Goal: Information Seeking & Learning: Learn about a topic

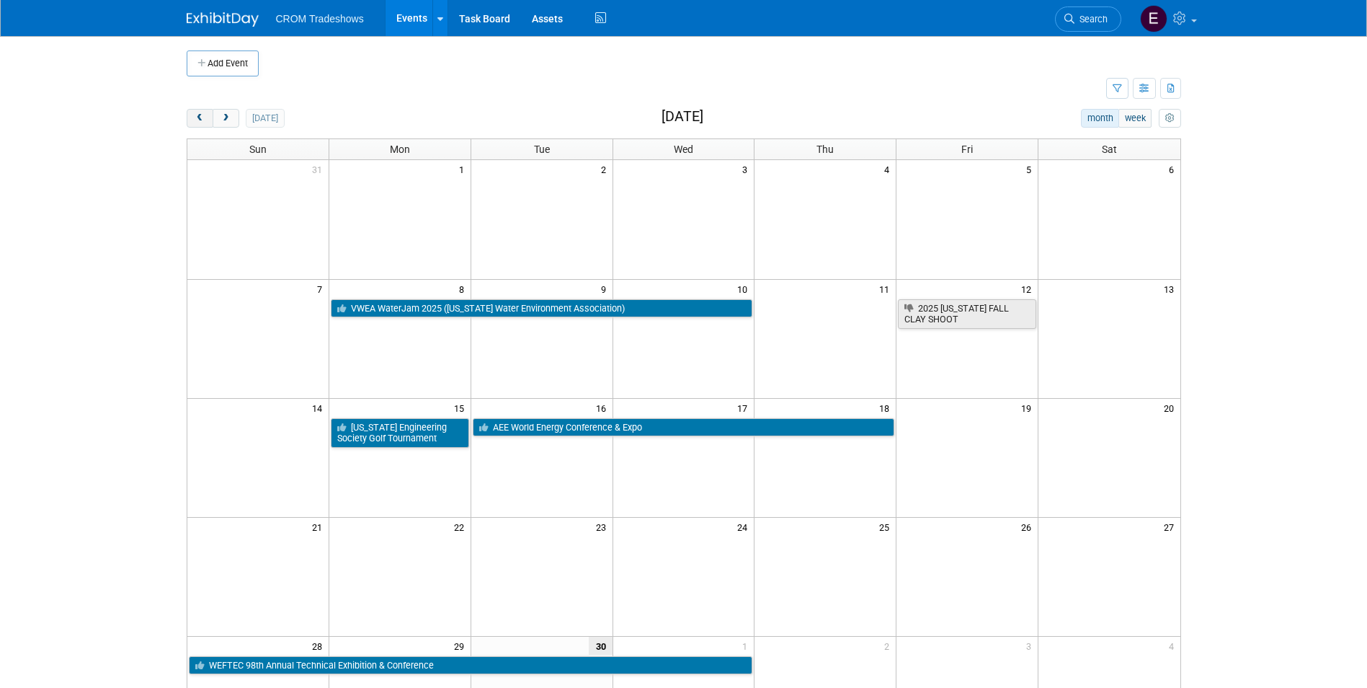
click at [209, 118] on button "prev" at bounding box center [200, 118] width 27 height 19
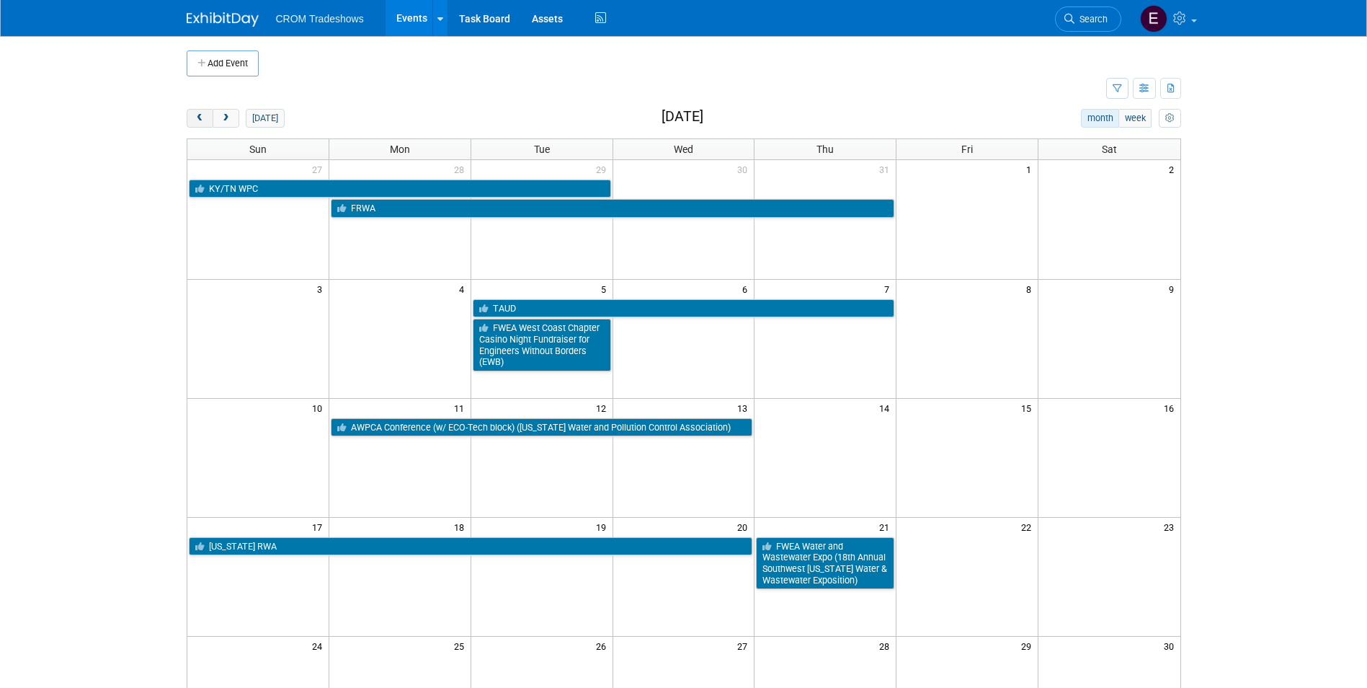
click at [209, 118] on button "prev" at bounding box center [200, 118] width 27 height 19
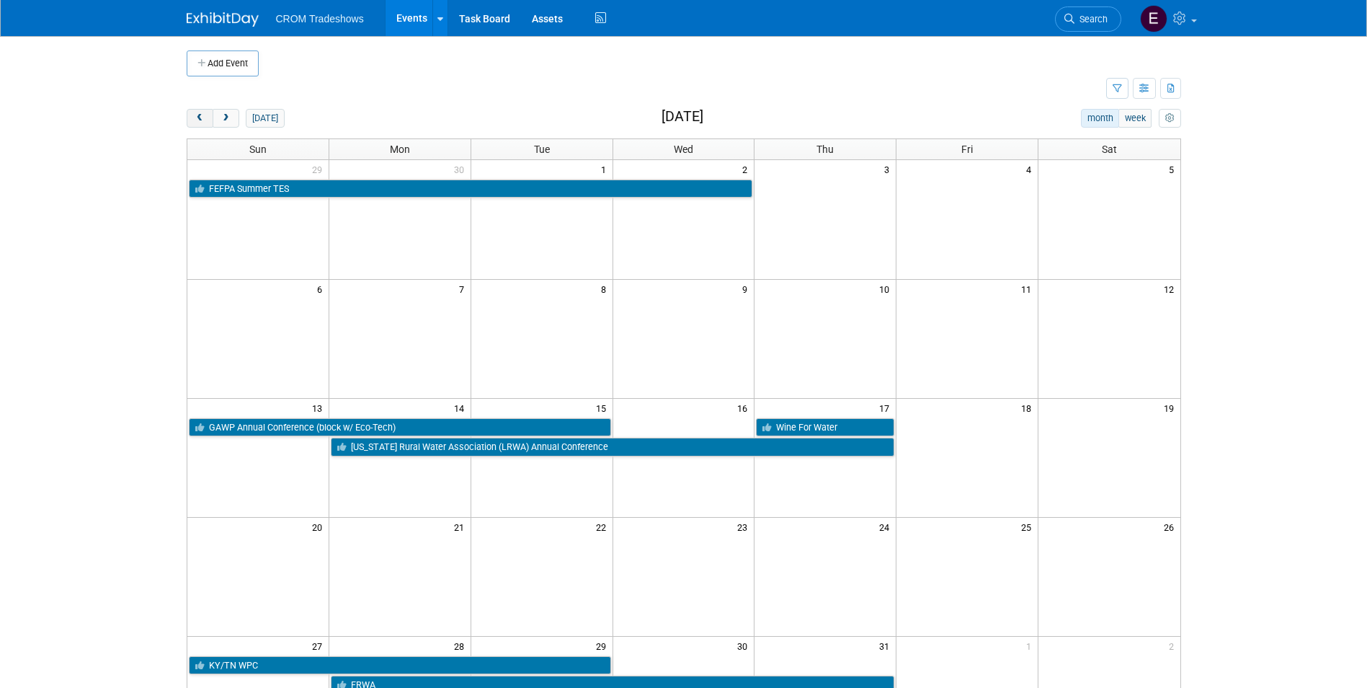
click at [210, 122] on button "prev" at bounding box center [200, 118] width 27 height 19
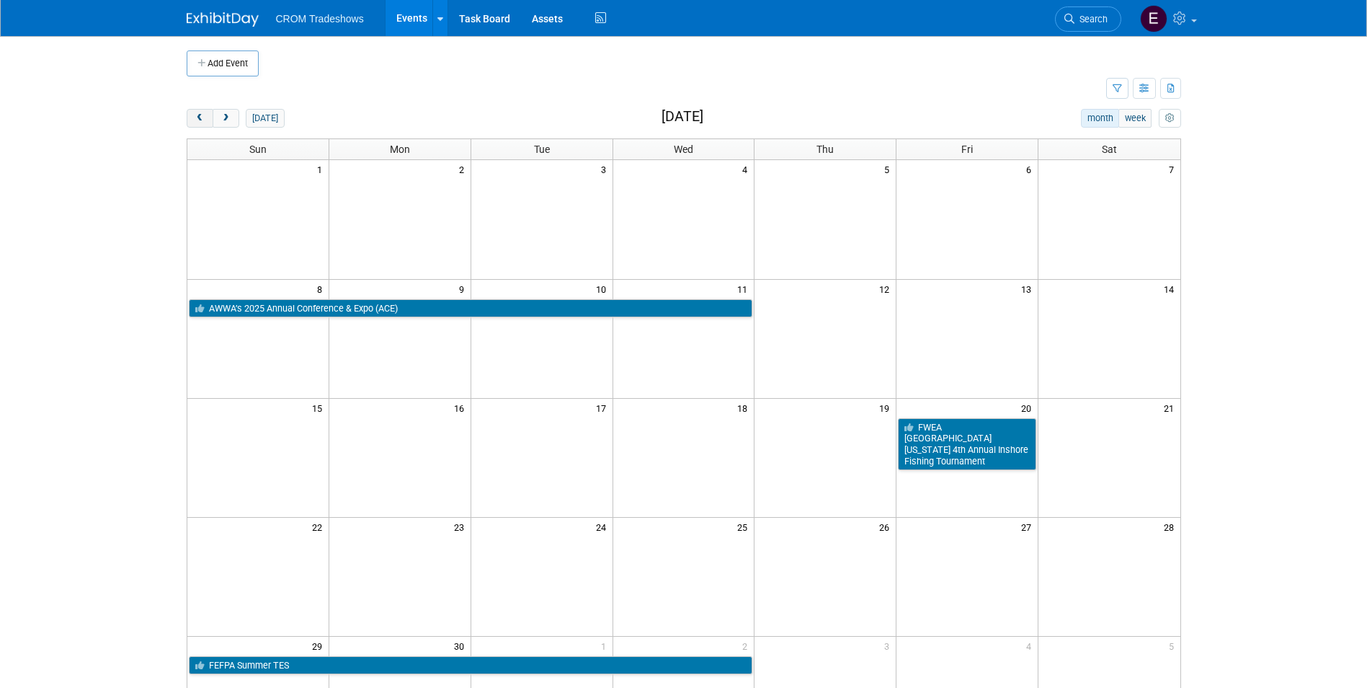
click at [210, 122] on button "prev" at bounding box center [200, 118] width 27 height 19
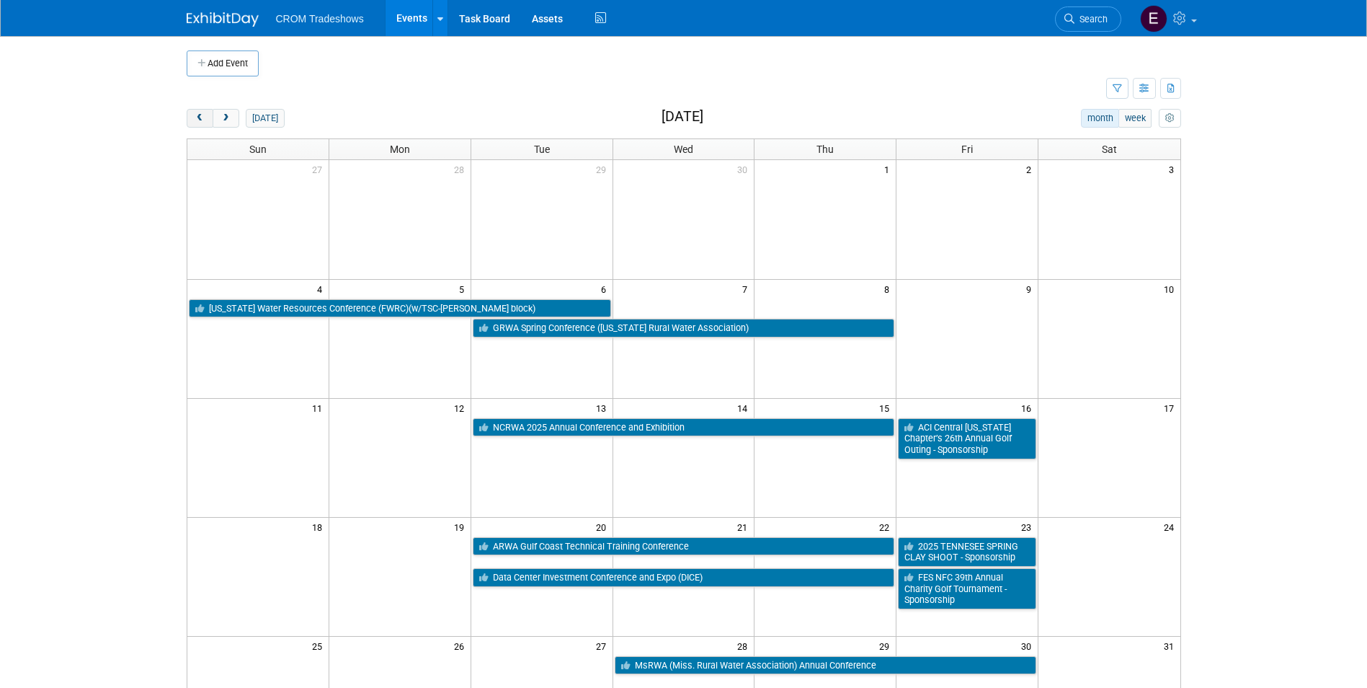
click at [210, 122] on button "prev" at bounding box center [200, 118] width 27 height 19
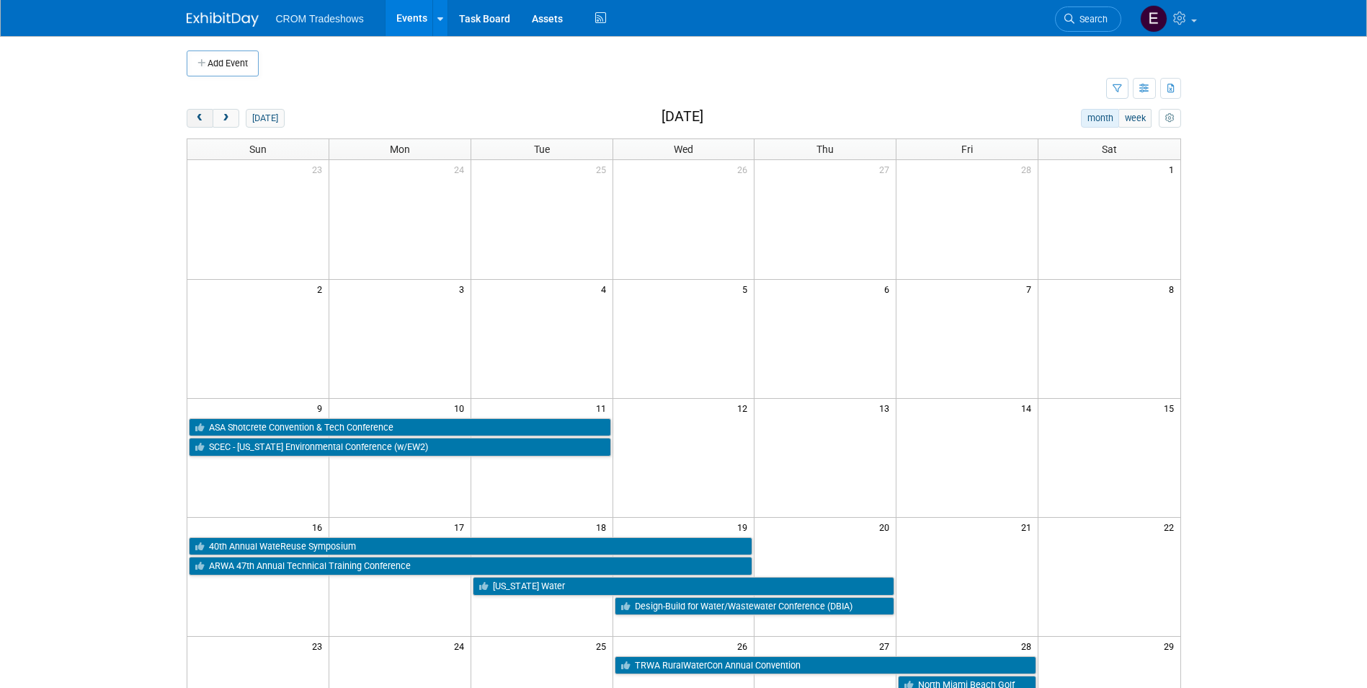
click at [210, 122] on button "prev" at bounding box center [200, 118] width 27 height 19
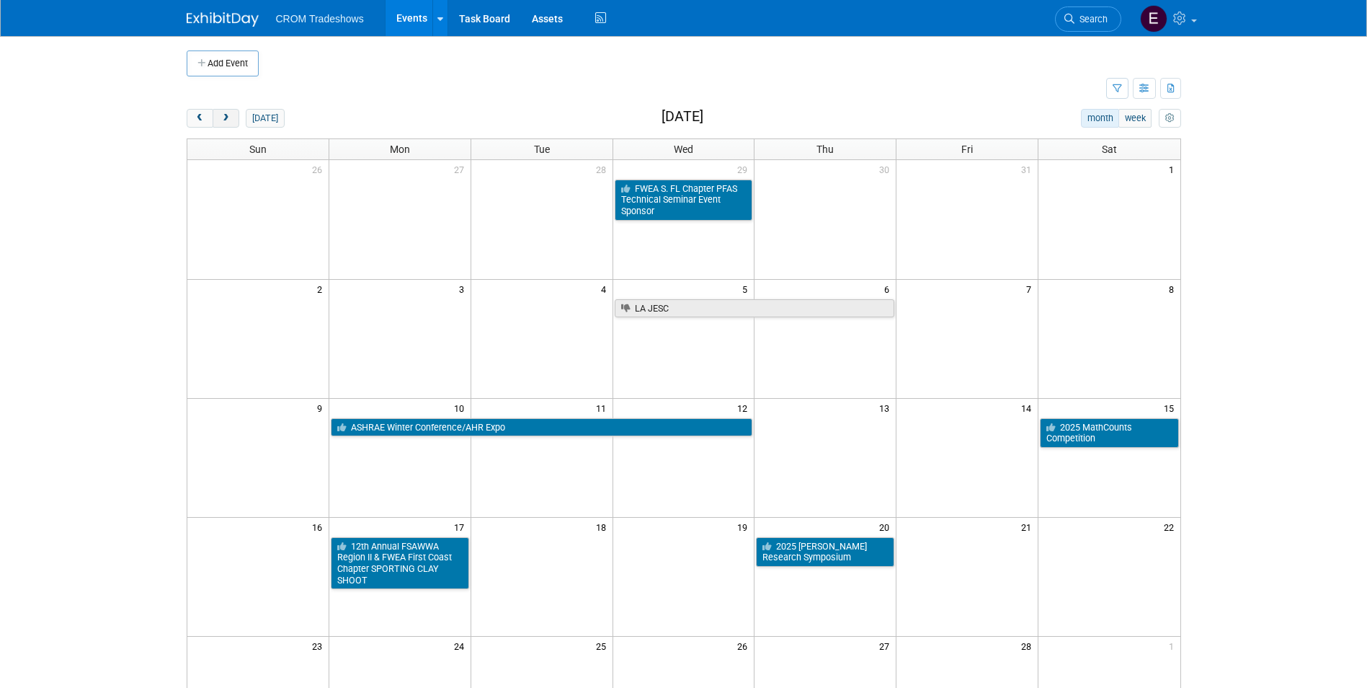
click at [236, 123] on button "next" at bounding box center [226, 118] width 27 height 19
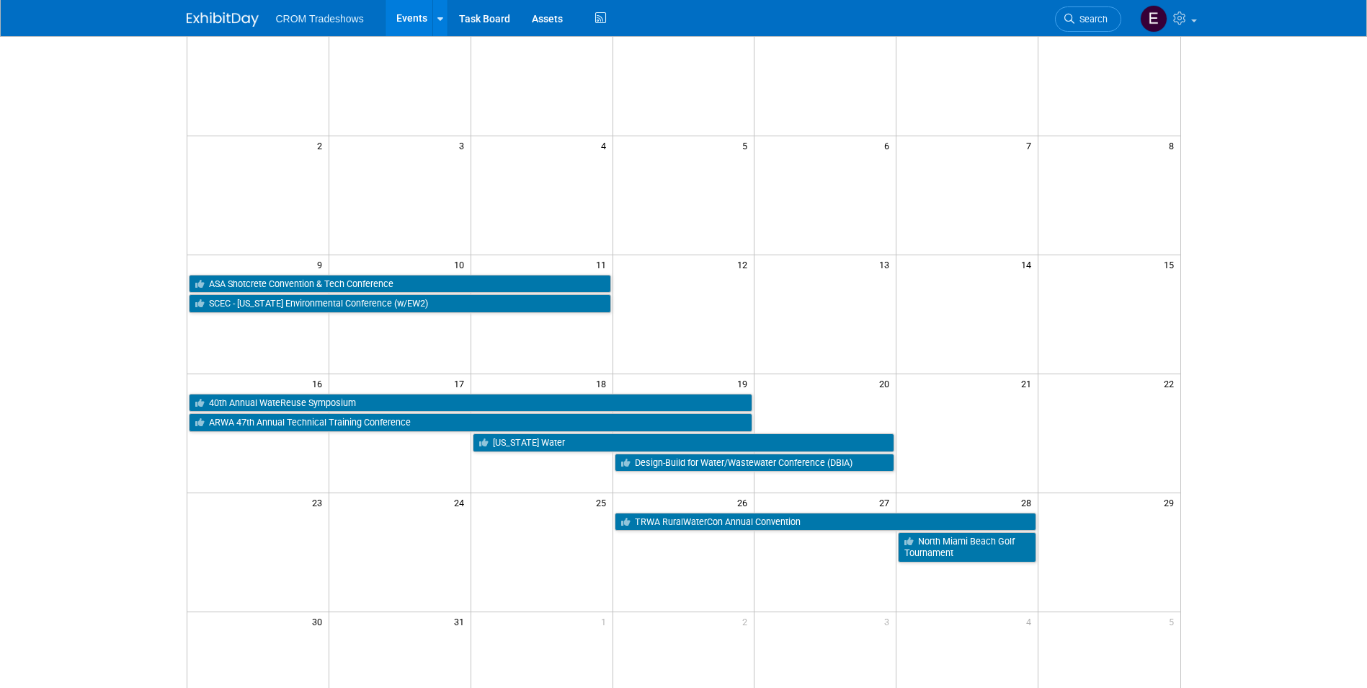
scroll to position [144, 0]
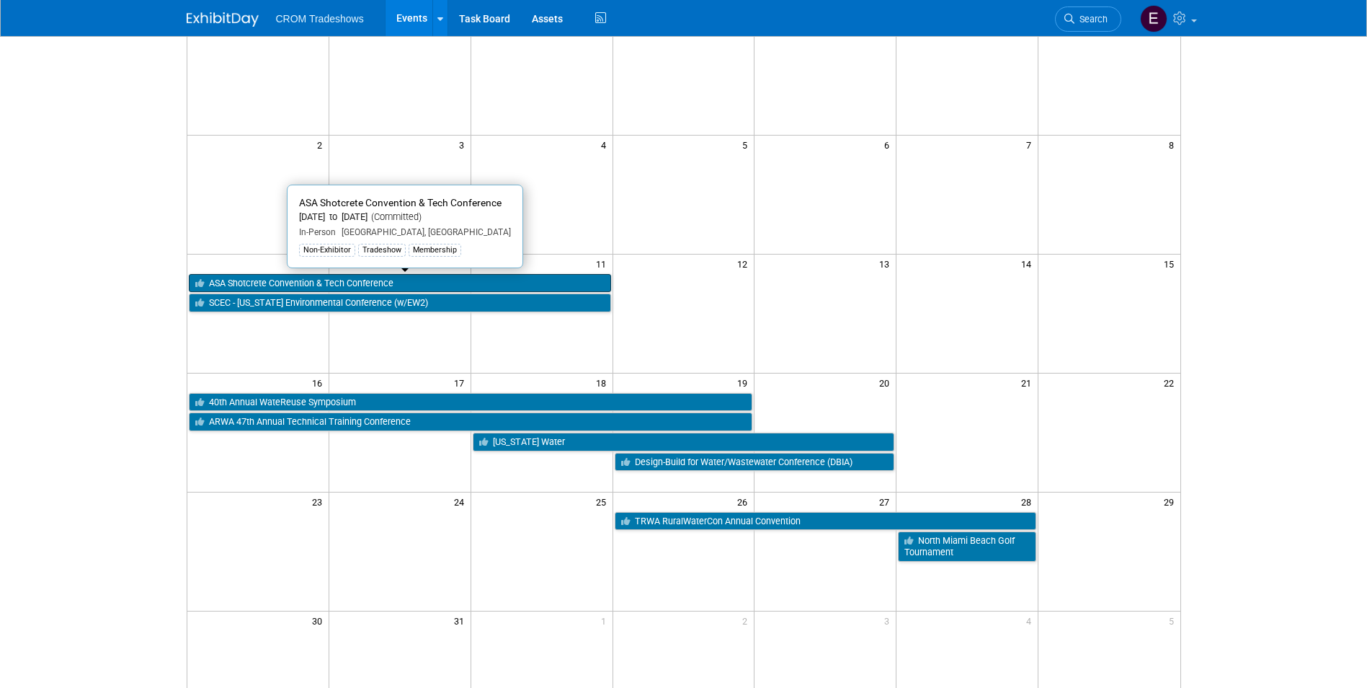
click at [291, 287] on link "ASA Shotcrete Convention & Tech Conference" at bounding box center [400, 283] width 422 height 19
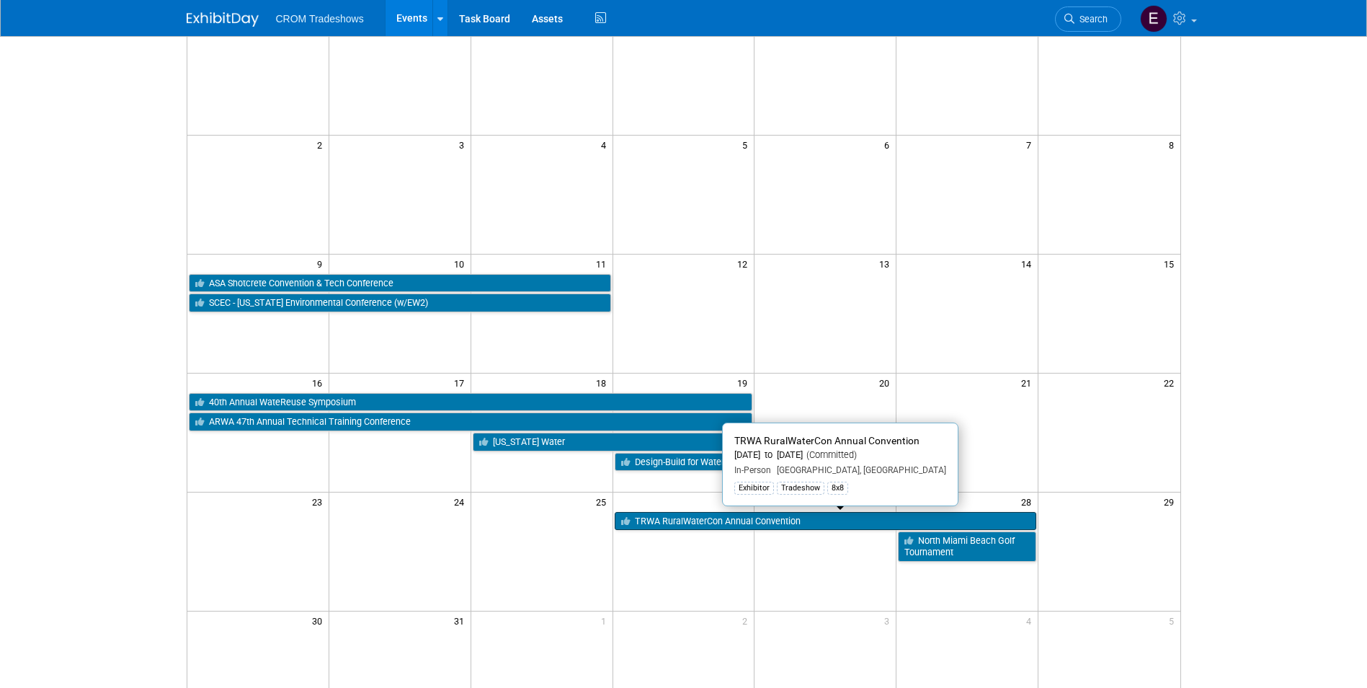
click at [753, 519] on link "TRWA RuralWaterCon Annual Convention" at bounding box center [826, 521] width 422 height 19
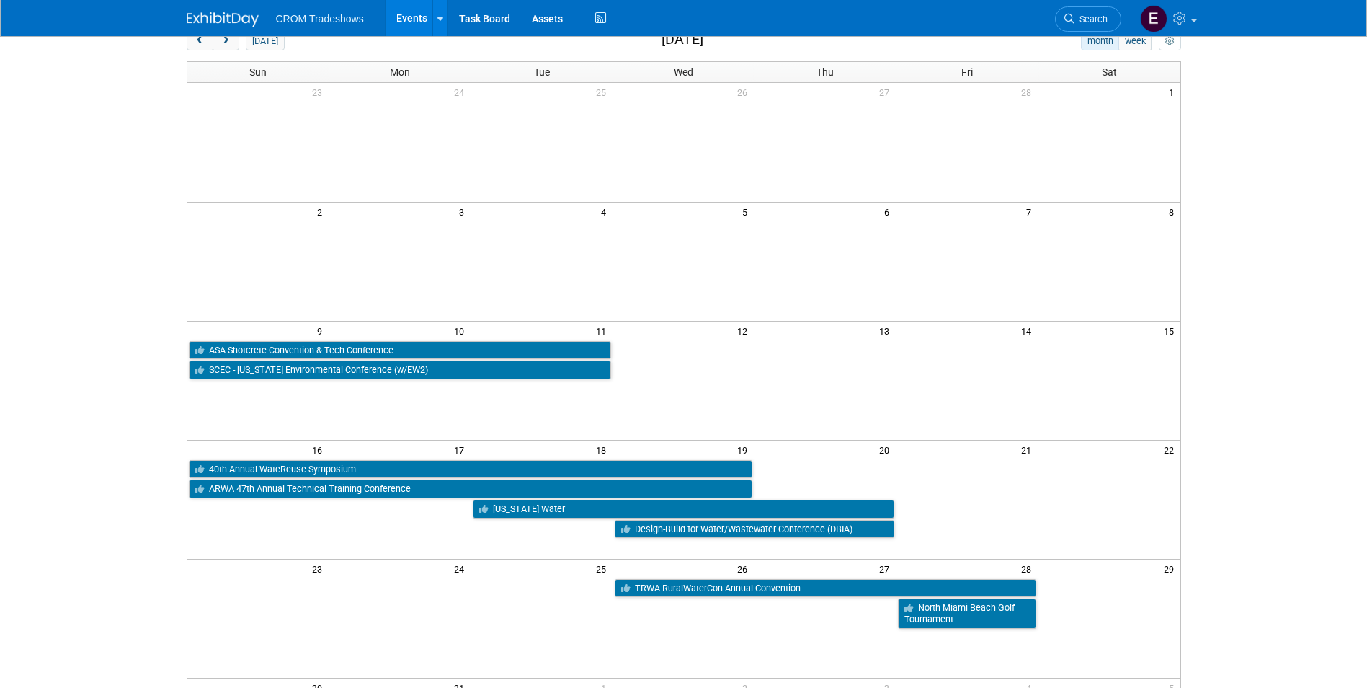
scroll to position [0, 0]
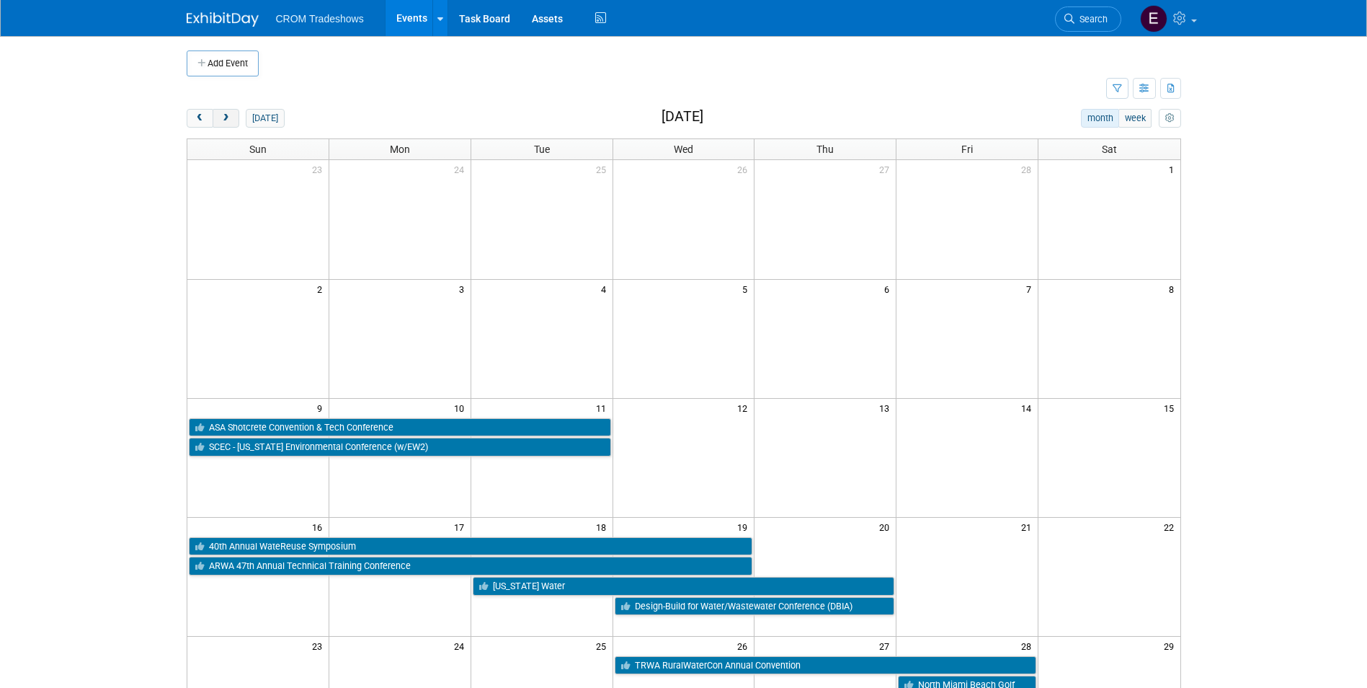
click at [237, 120] on button "next" at bounding box center [226, 118] width 27 height 19
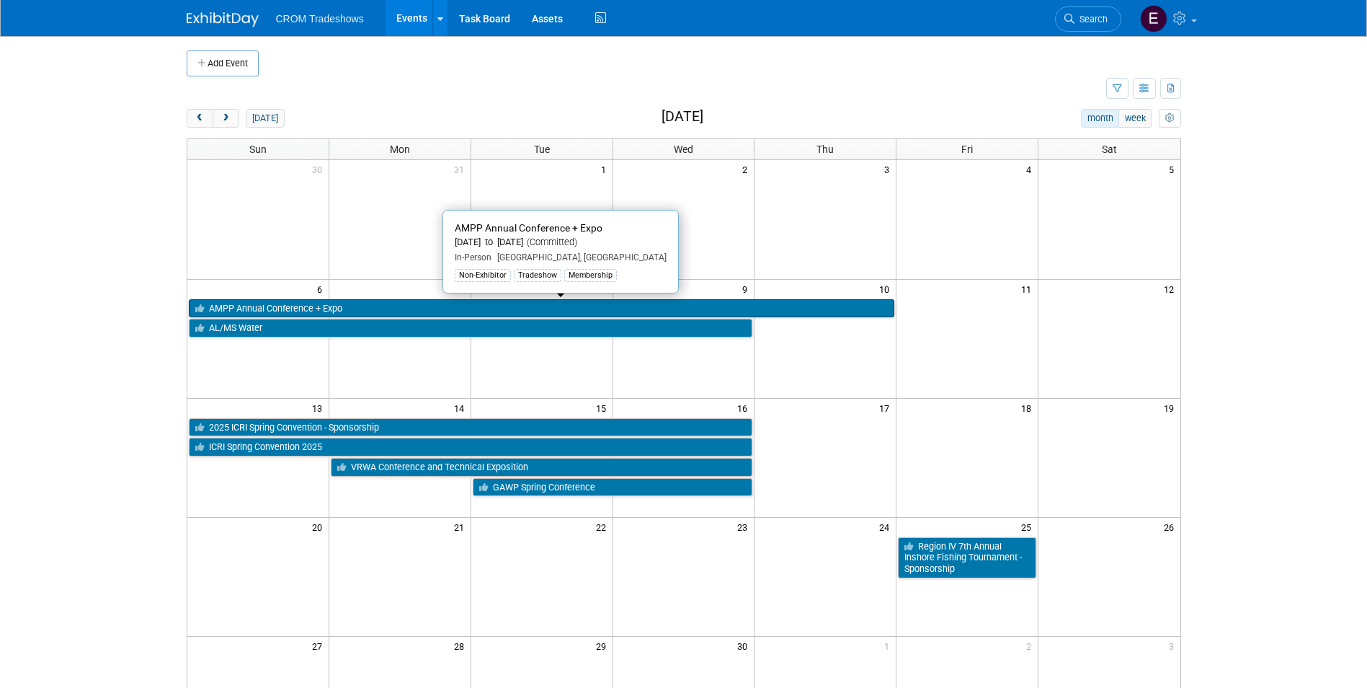
click at [334, 299] on link "AMPP Annual Conference + Expo" at bounding box center [542, 308] width 706 height 19
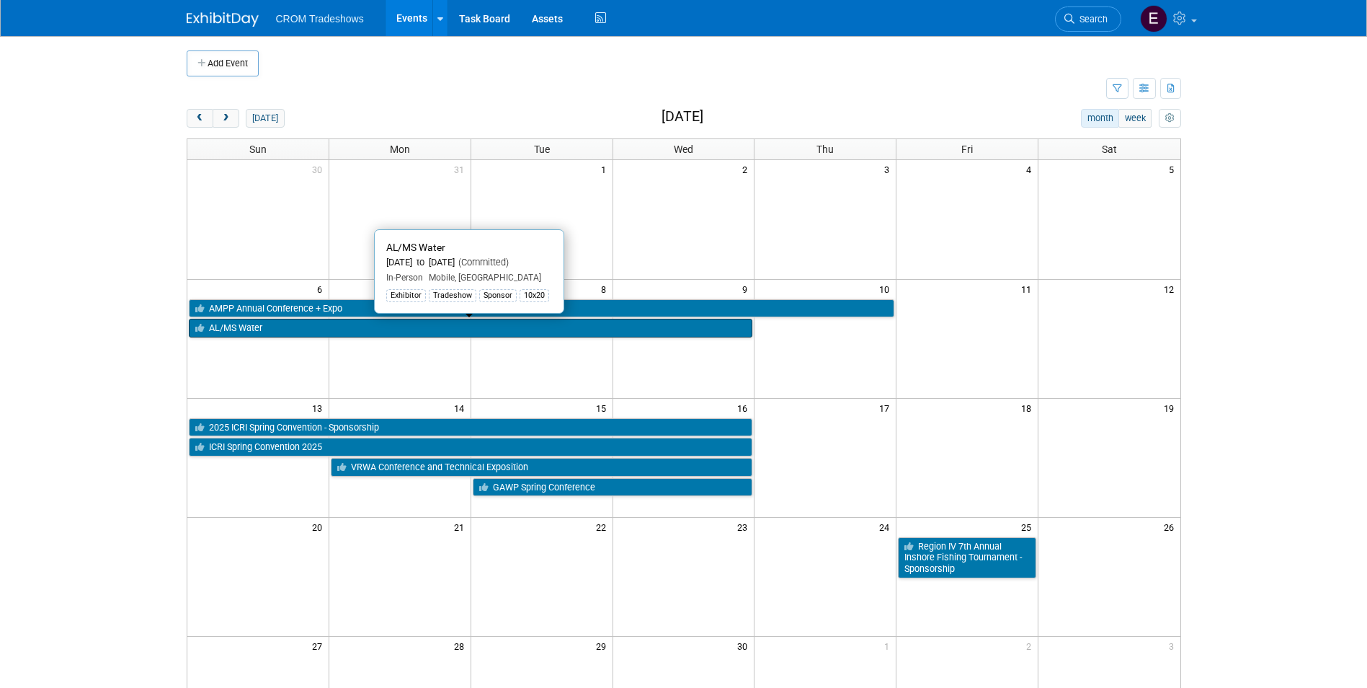
click at [325, 332] on link "AL/MS Water" at bounding box center [471, 328] width 564 height 19
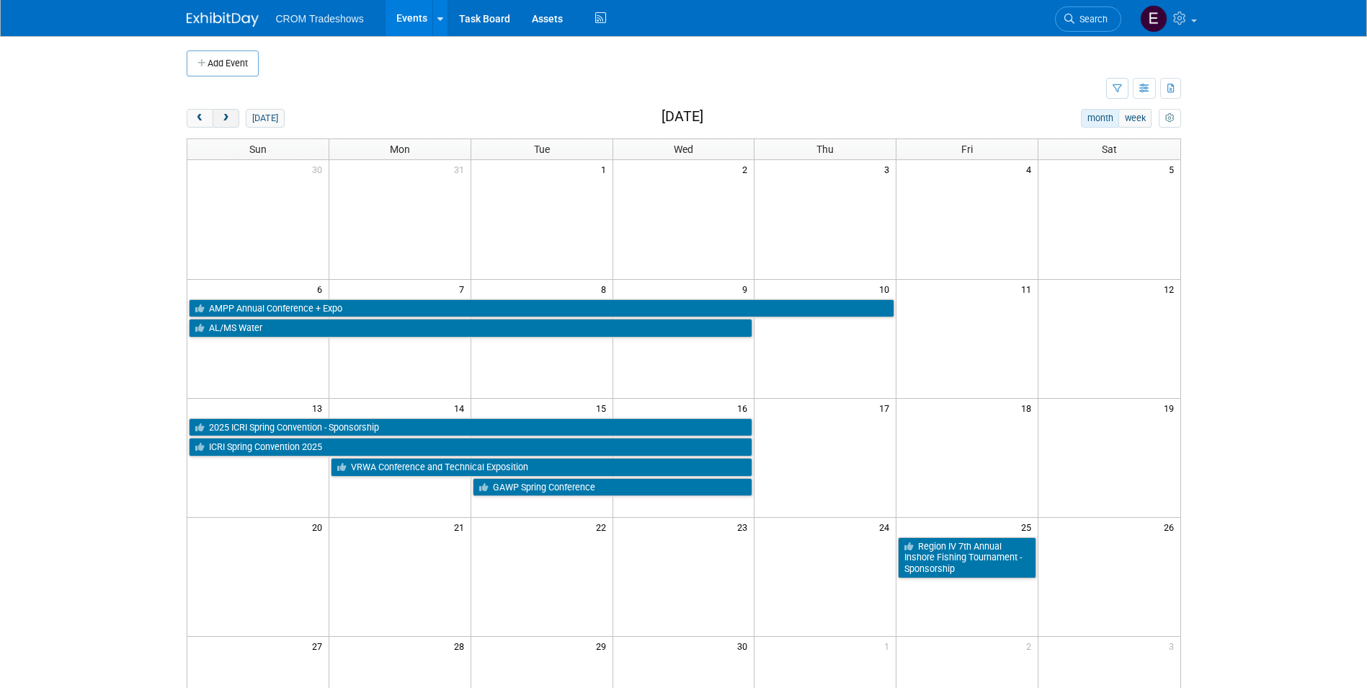
click at [224, 115] on span "next" at bounding box center [226, 118] width 11 height 9
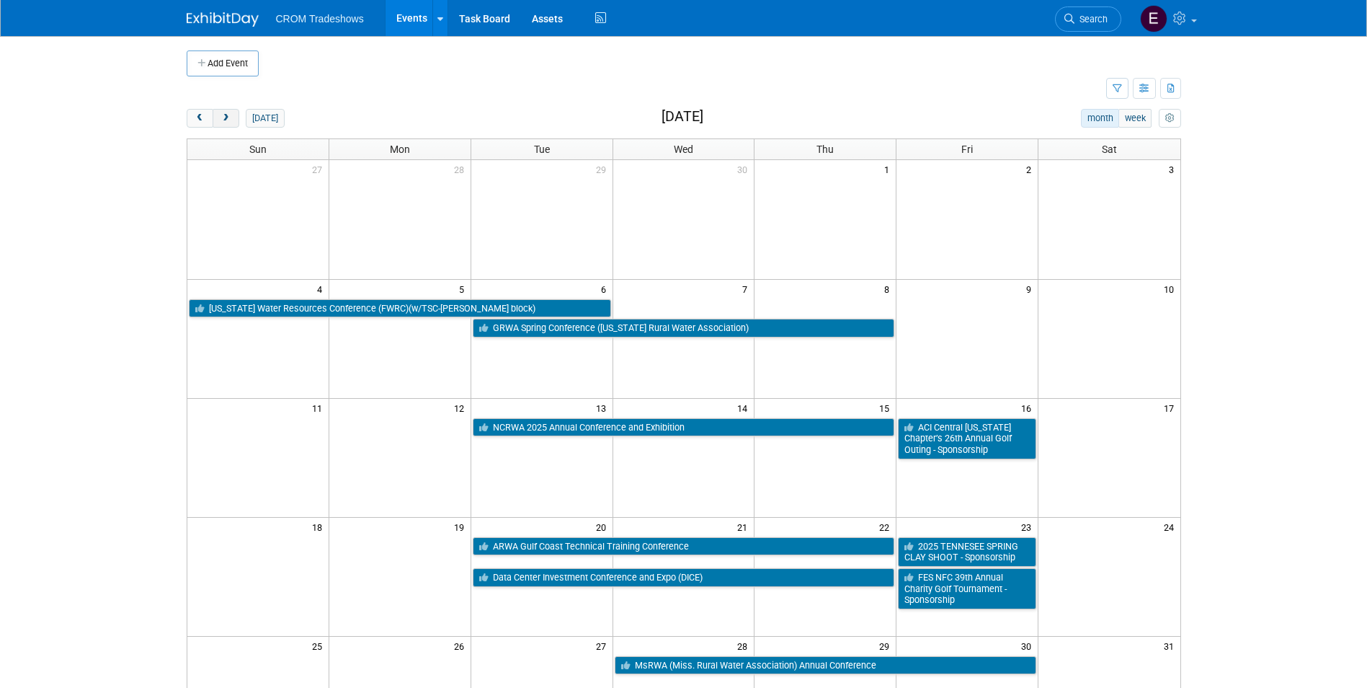
click at [231, 126] on button "next" at bounding box center [226, 118] width 27 height 19
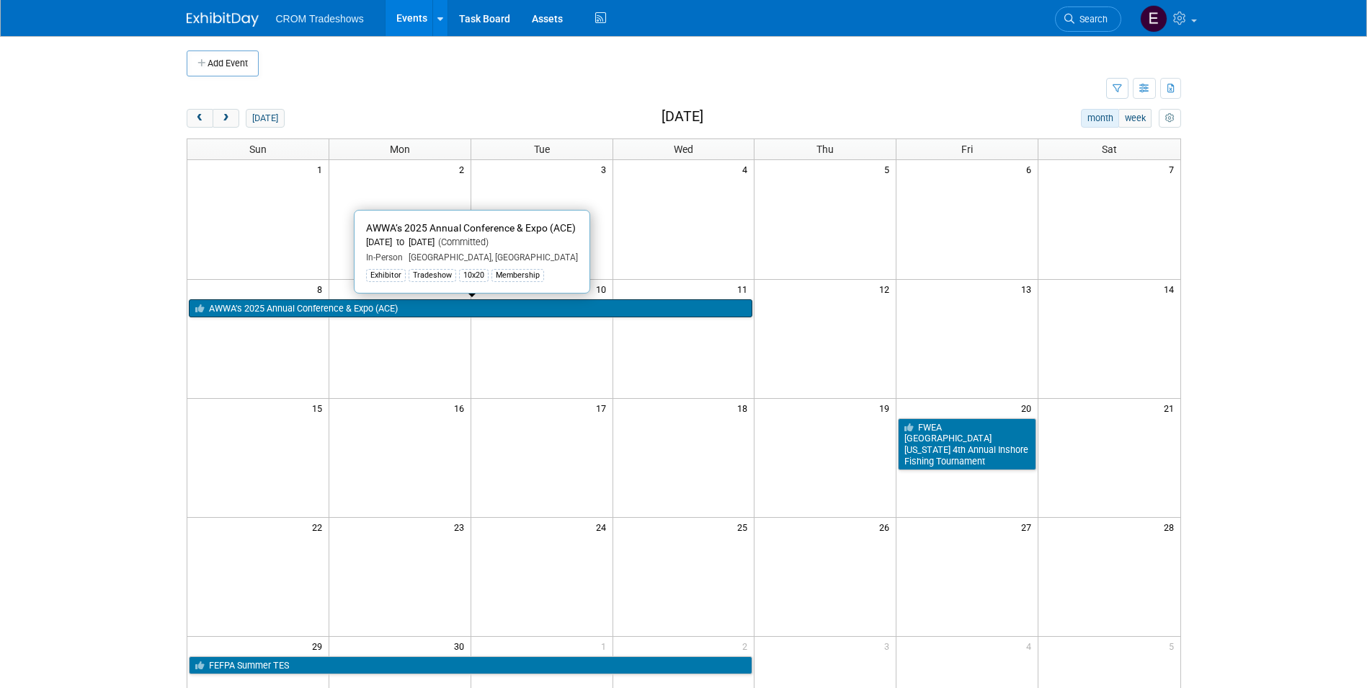
click at [334, 311] on link "AWWA’s 2025 Annual Conference & Expo (ACE)" at bounding box center [471, 308] width 564 height 19
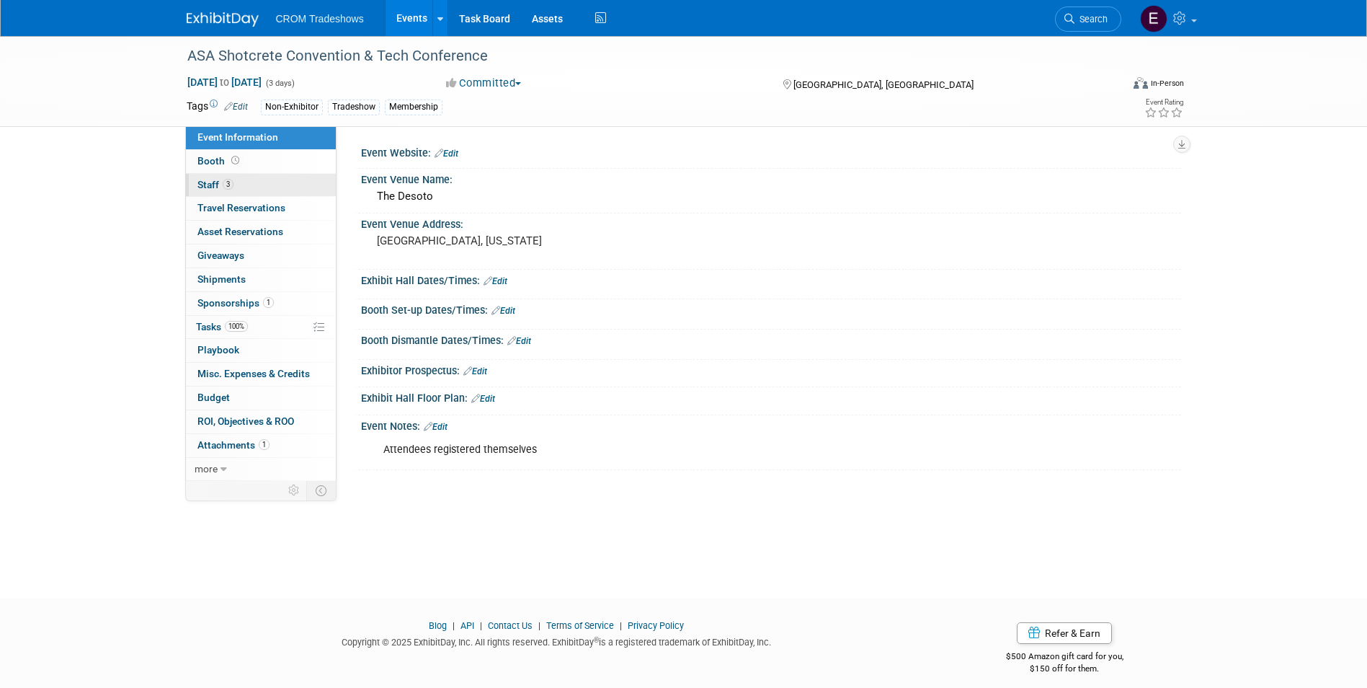
click at [242, 189] on link "3 Staff 3" at bounding box center [261, 185] width 150 height 23
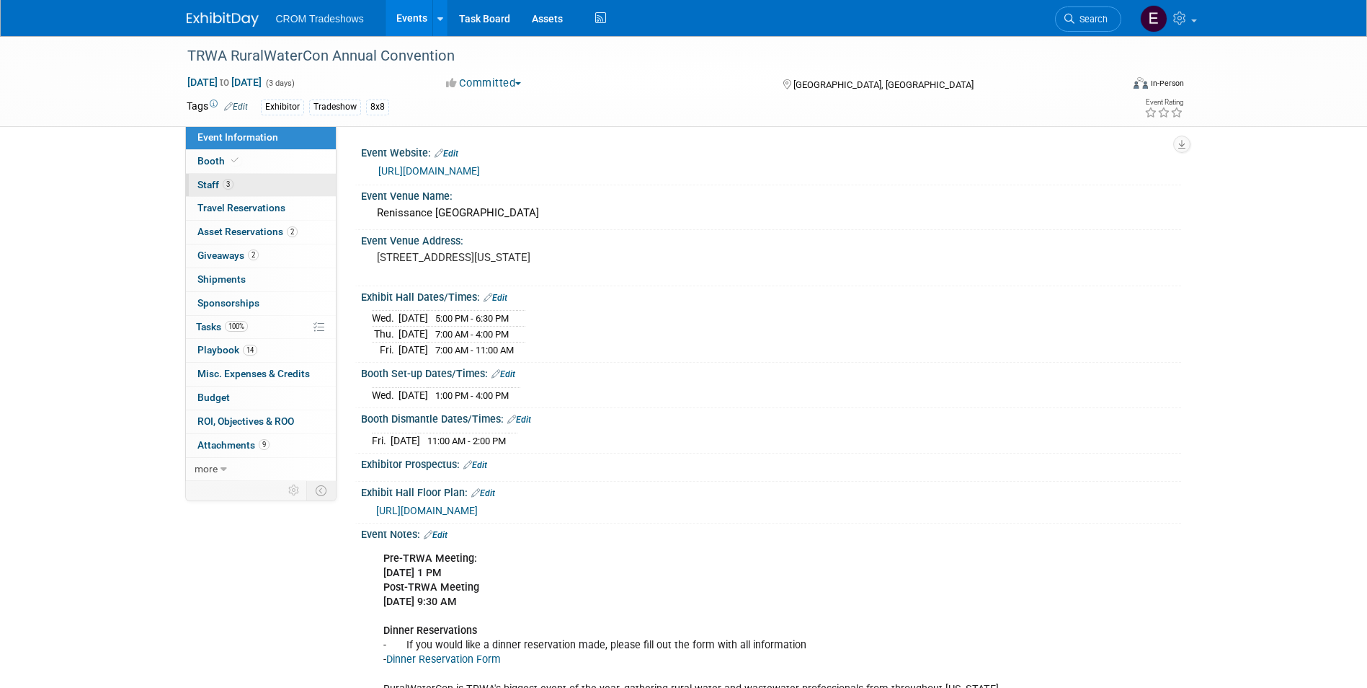
click at [270, 174] on link "3 Staff 3" at bounding box center [261, 185] width 150 height 23
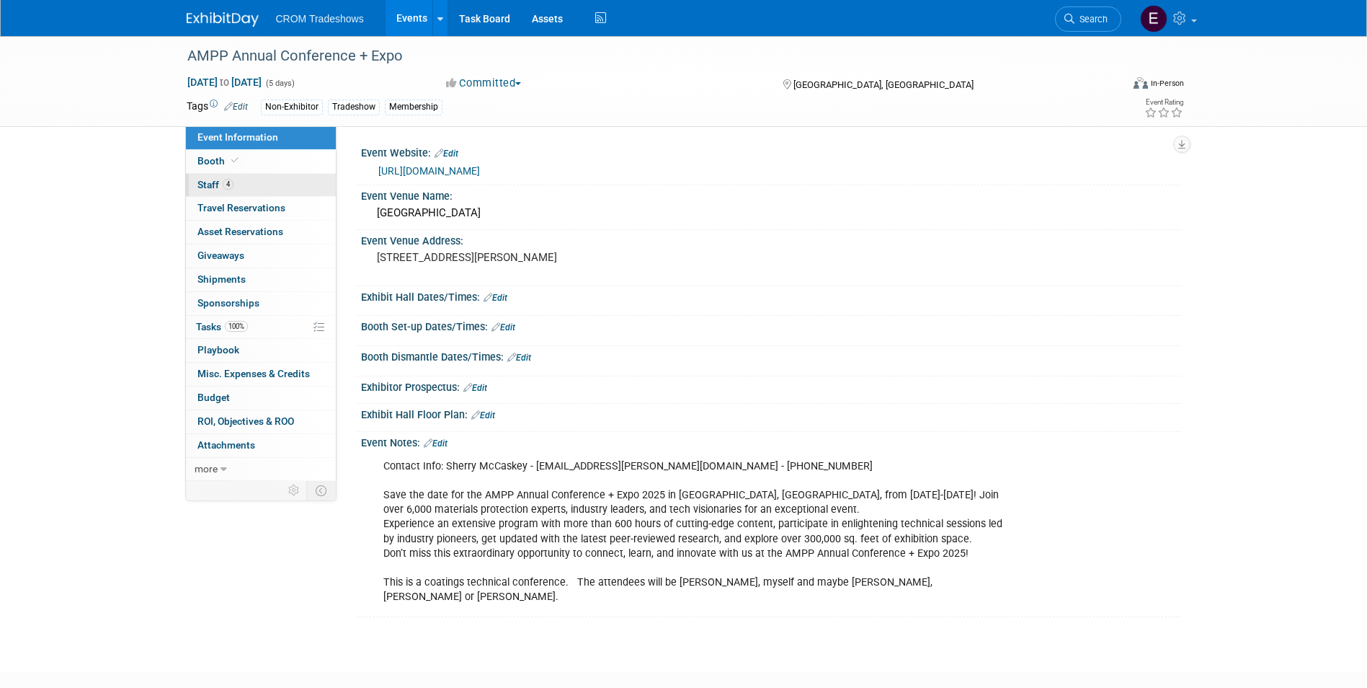
click at [256, 179] on link "4 Staff 4" at bounding box center [261, 185] width 150 height 23
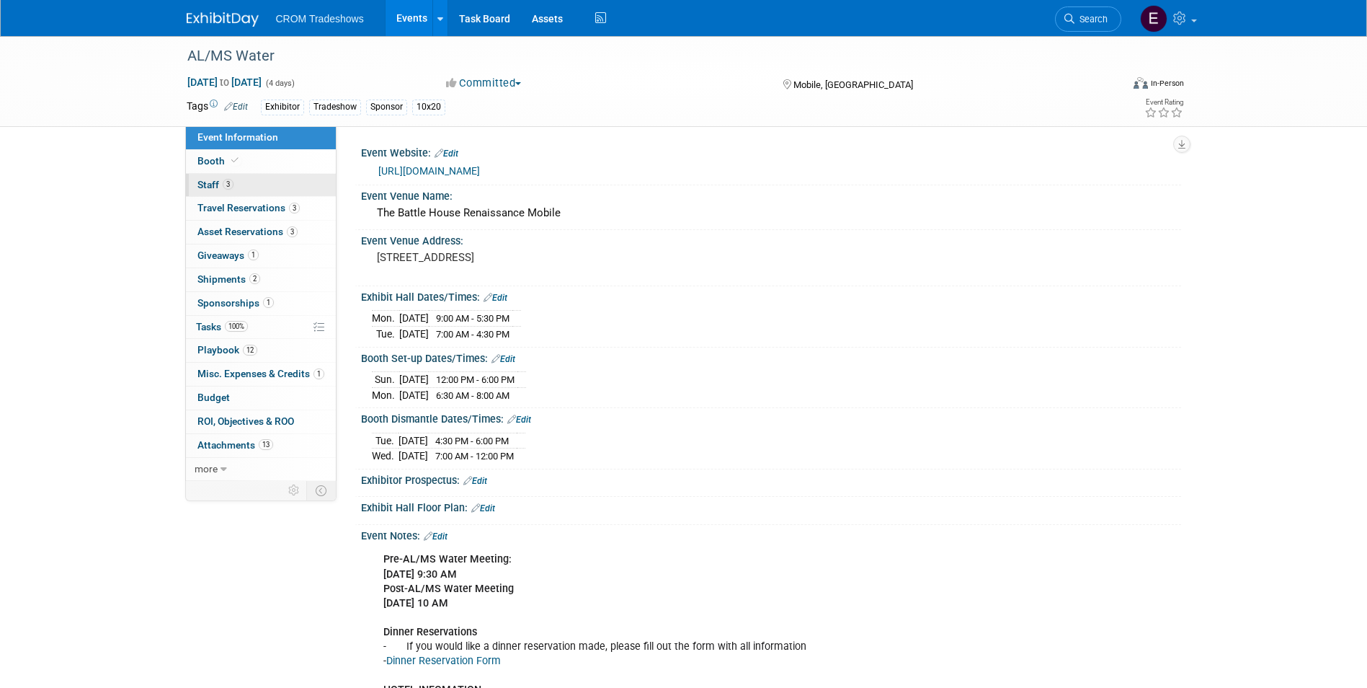
click at [234, 191] on link "3 Staff 3" at bounding box center [261, 185] width 150 height 23
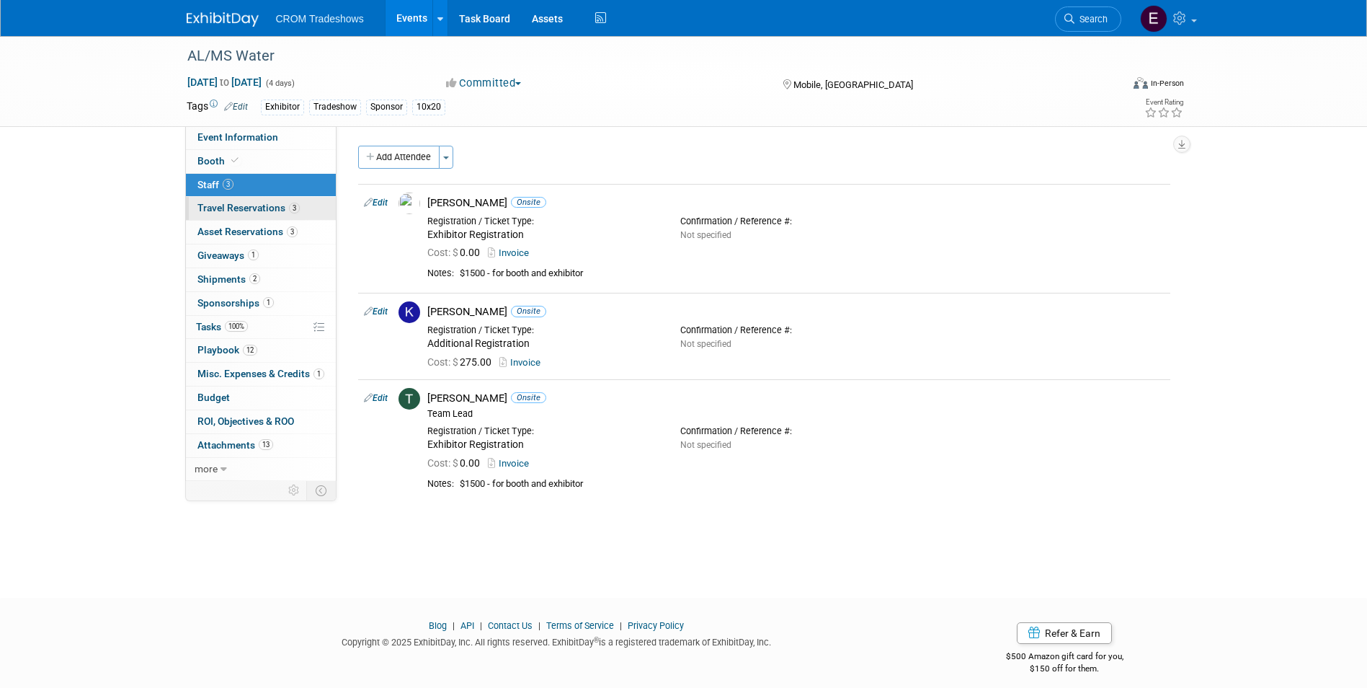
click at [255, 209] on span "Travel Reservations 3" at bounding box center [248, 208] width 102 height 12
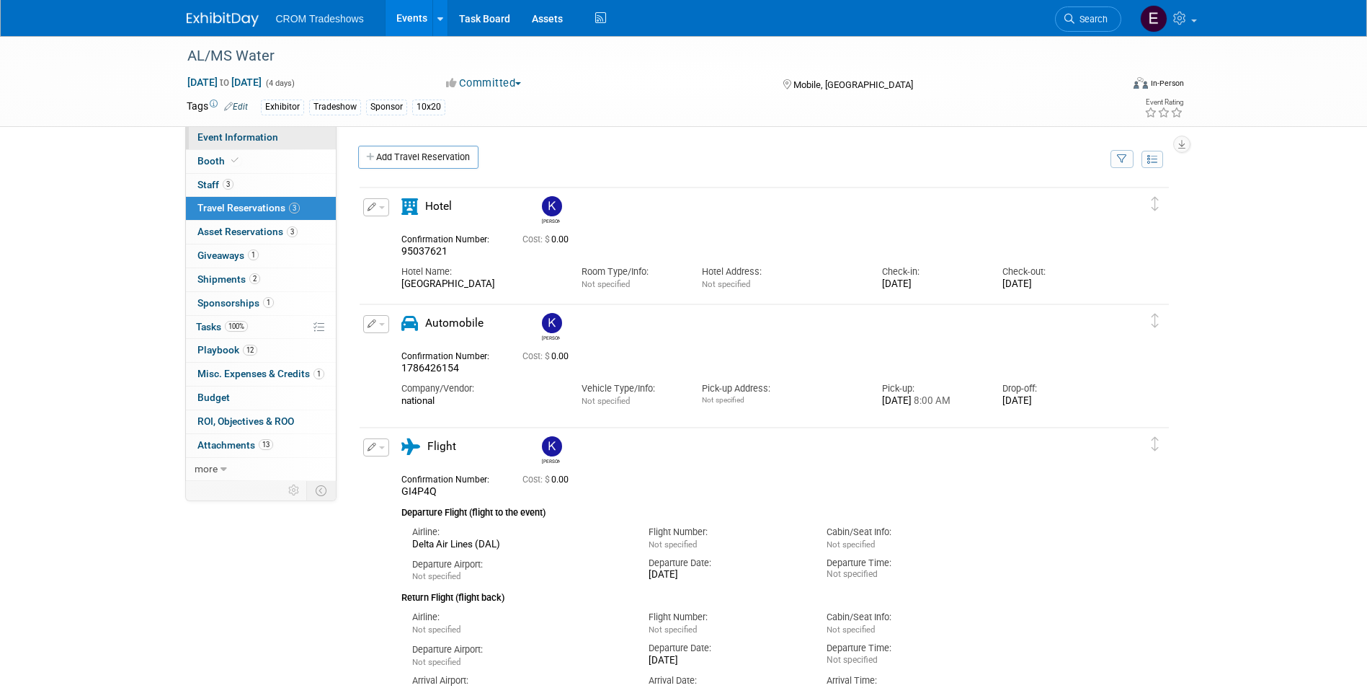
click at [282, 142] on link "Event Information" at bounding box center [261, 137] width 150 height 23
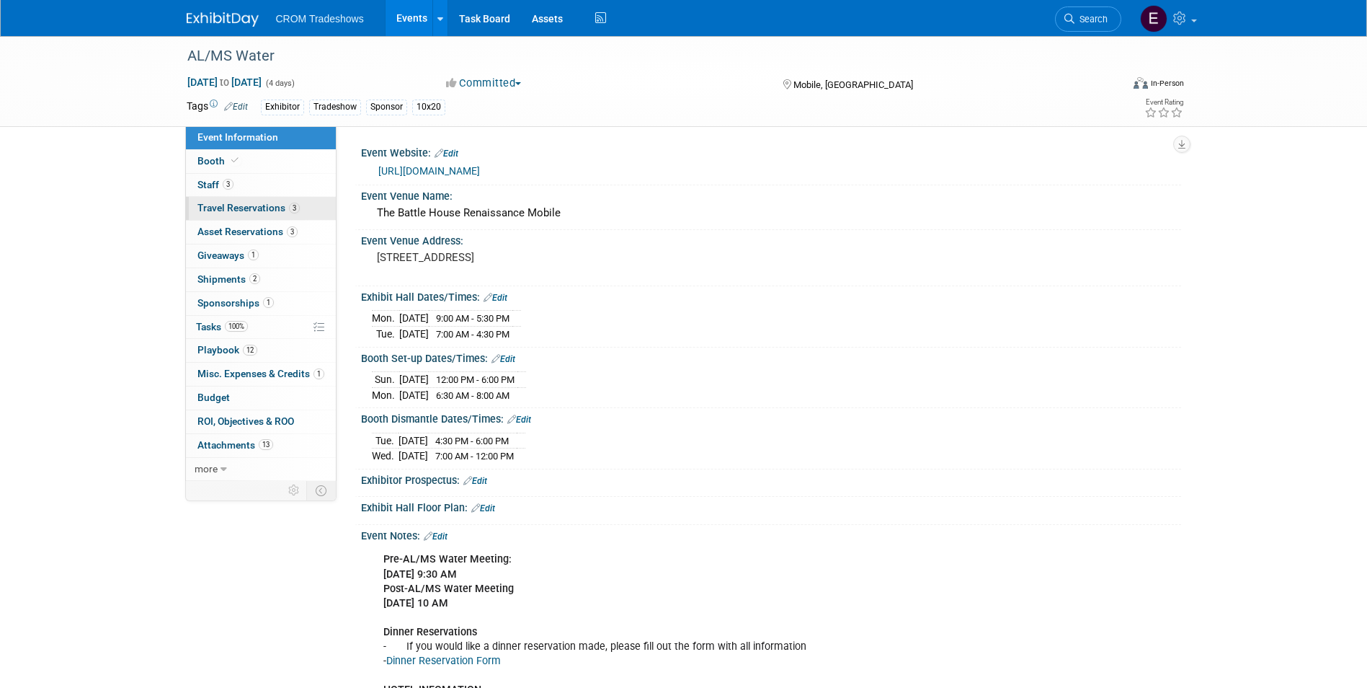
click at [244, 214] on link "3 Travel Reservations 3" at bounding box center [261, 208] width 150 height 23
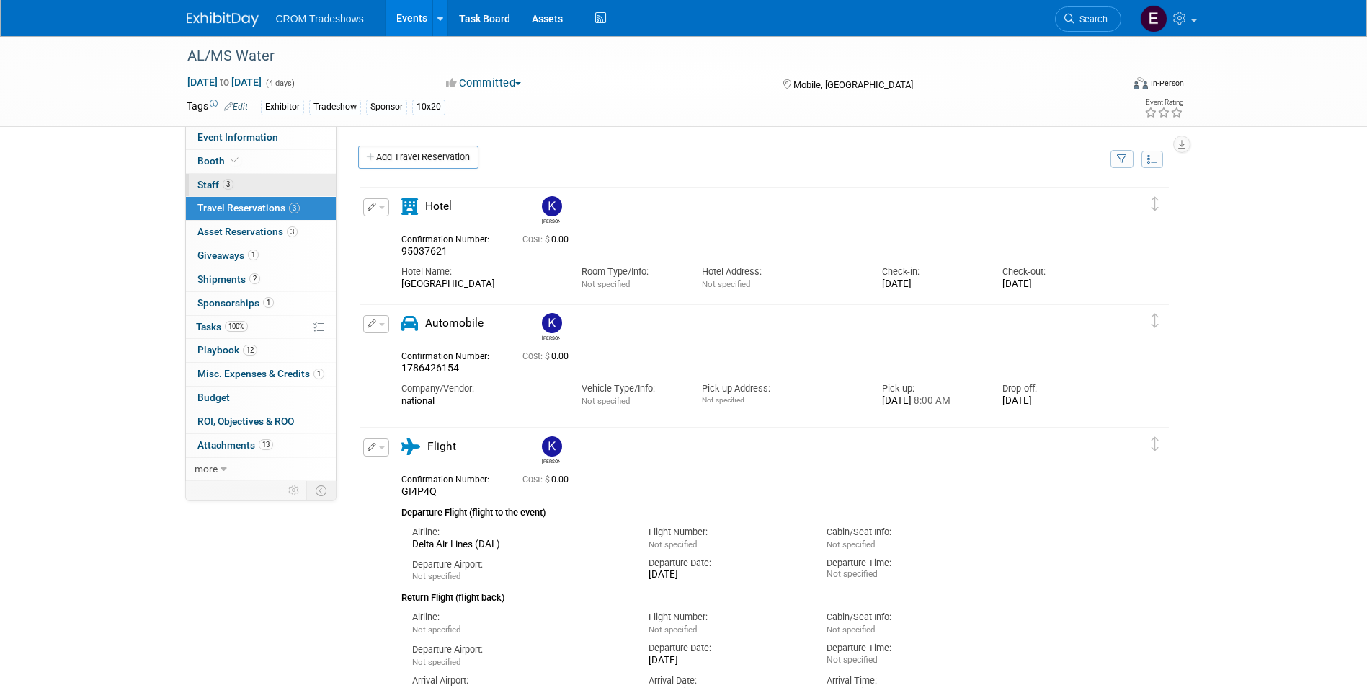
click at [241, 185] on link "3 Staff 3" at bounding box center [261, 185] width 150 height 23
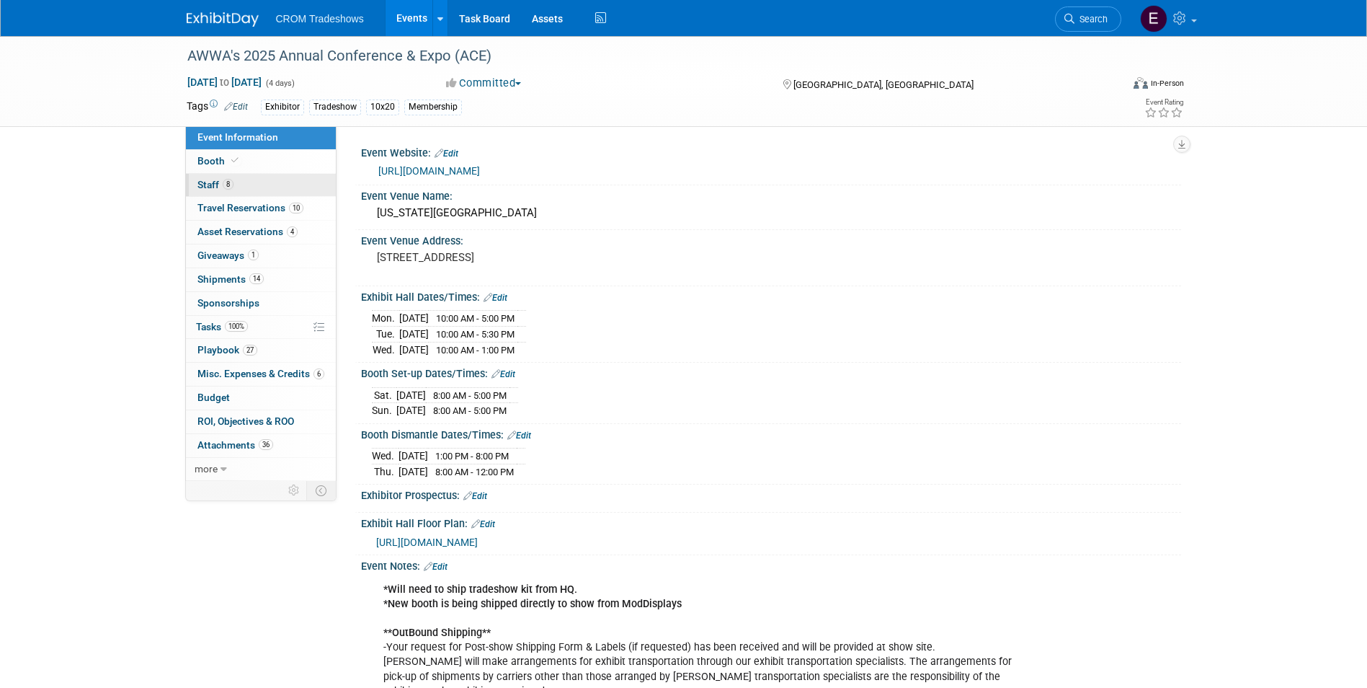
click at [292, 179] on link "8 Staff 8" at bounding box center [261, 185] width 150 height 23
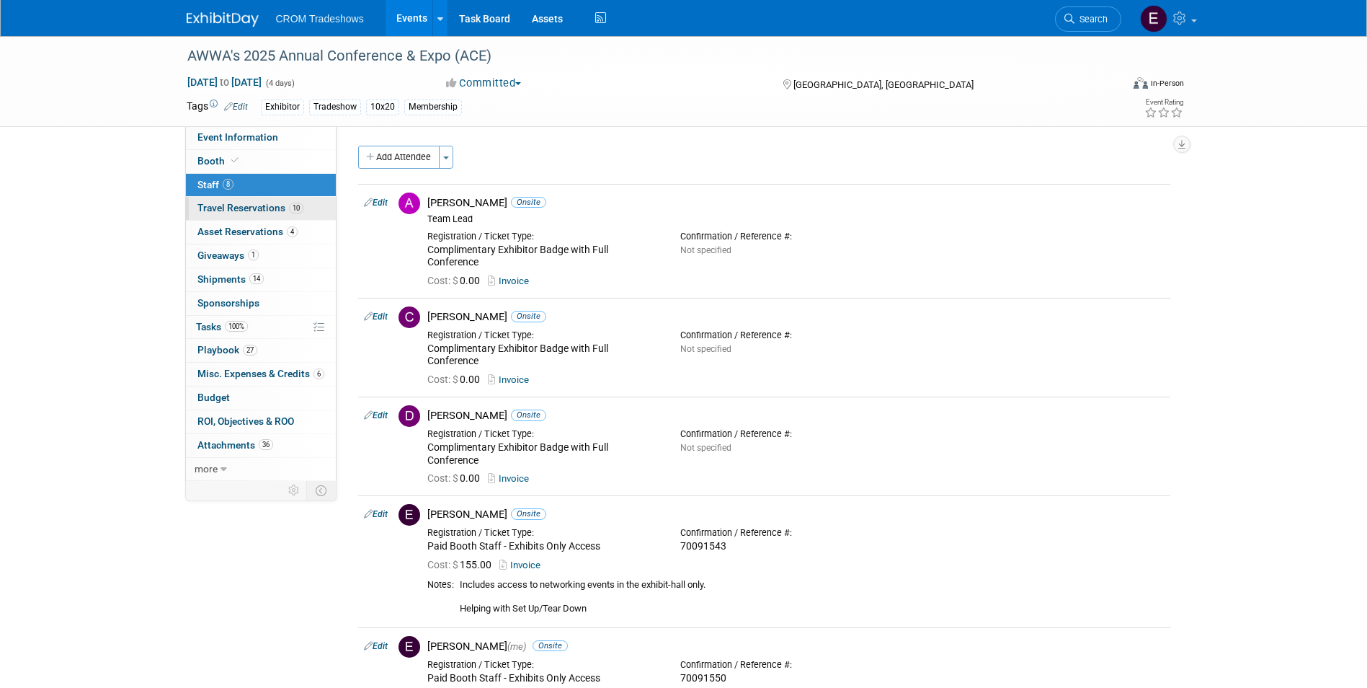
click at [261, 214] on link "10 Travel Reservations 10" at bounding box center [261, 208] width 150 height 23
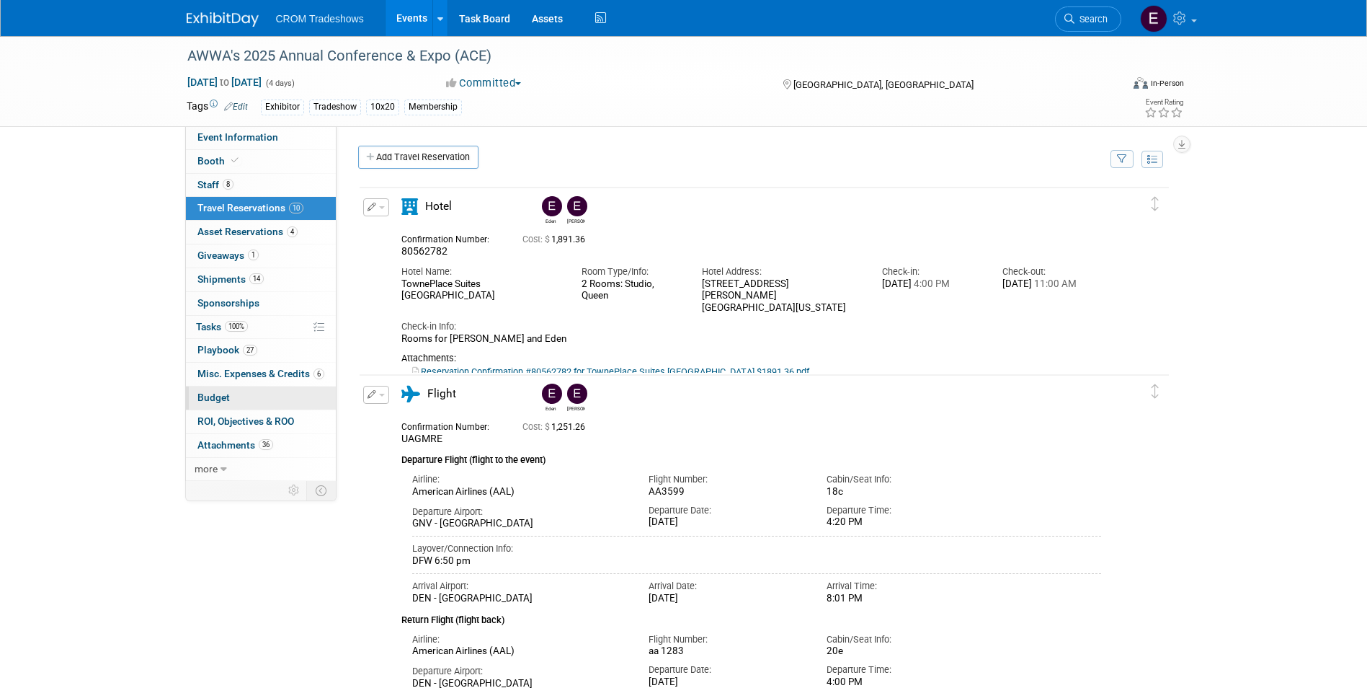
click at [244, 396] on link "Budget" at bounding box center [261, 397] width 150 height 23
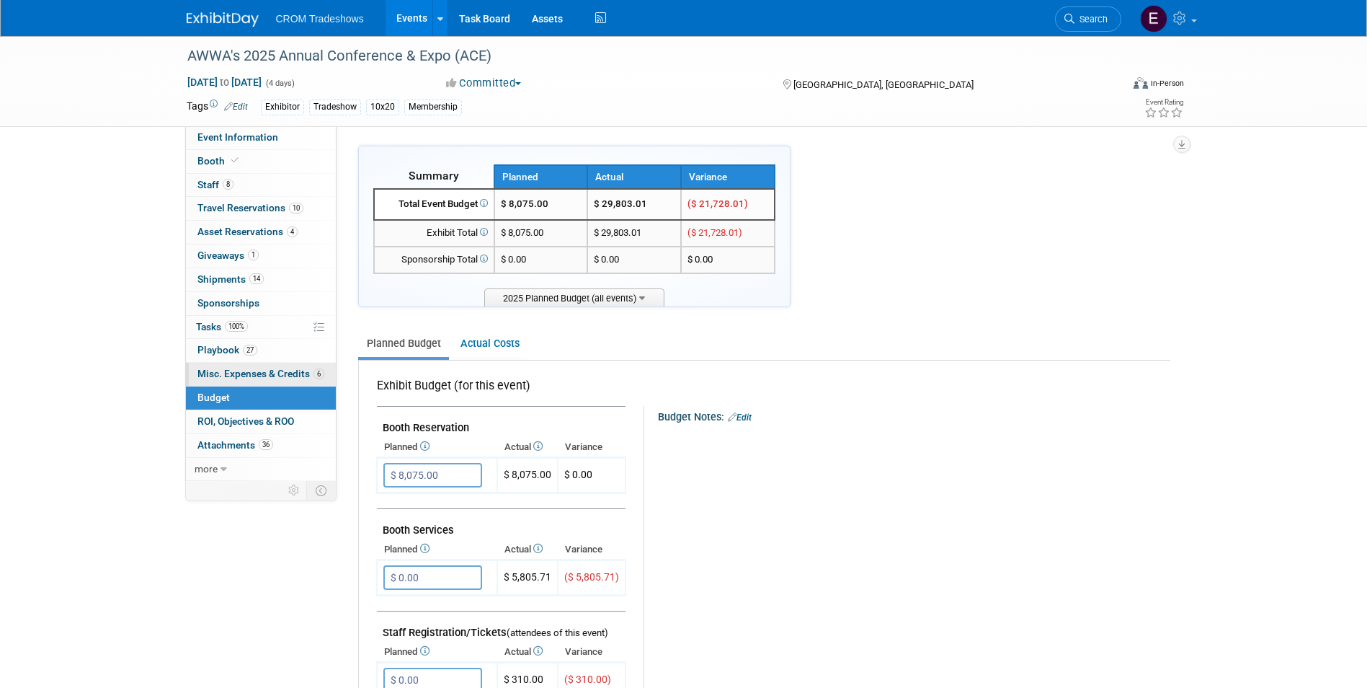
click at [255, 376] on span "Misc. Expenses & Credits 6" at bounding box center [260, 374] width 127 height 12
